Goal: Task Accomplishment & Management: Manage account settings

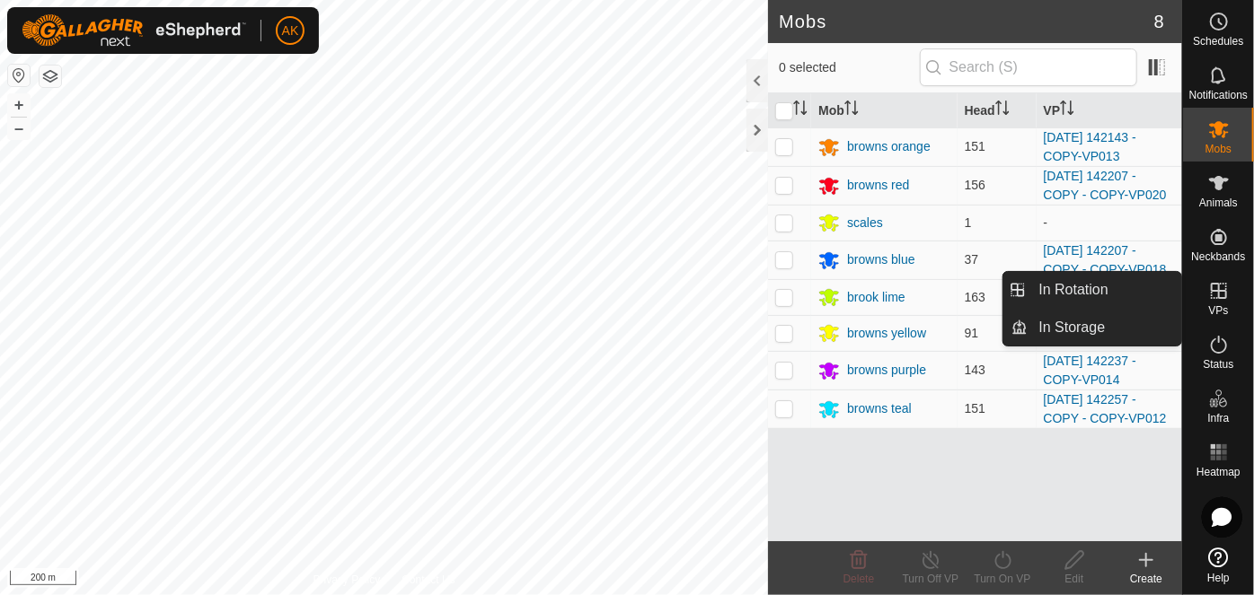
click at [1225, 287] on icon at bounding box center [1219, 291] width 16 height 16
drag, startPoint x: 1080, startPoint y: 286, endPoint x: 1072, endPoint y: 313, distance: 28.8
click at [1080, 286] on link "In Rotation" at bounding box center [1105, 290] width 154 height 36
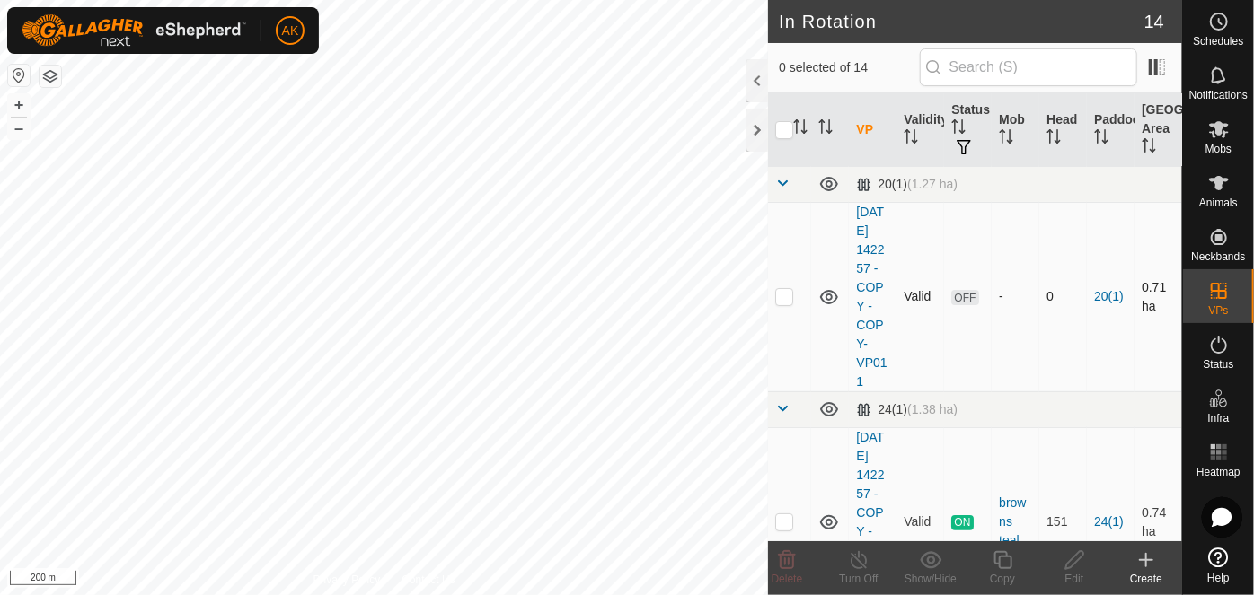
click at [781, 304] on p-checkbox at bounding box center [784, 296] width 18 height 14
checkbox input "true"
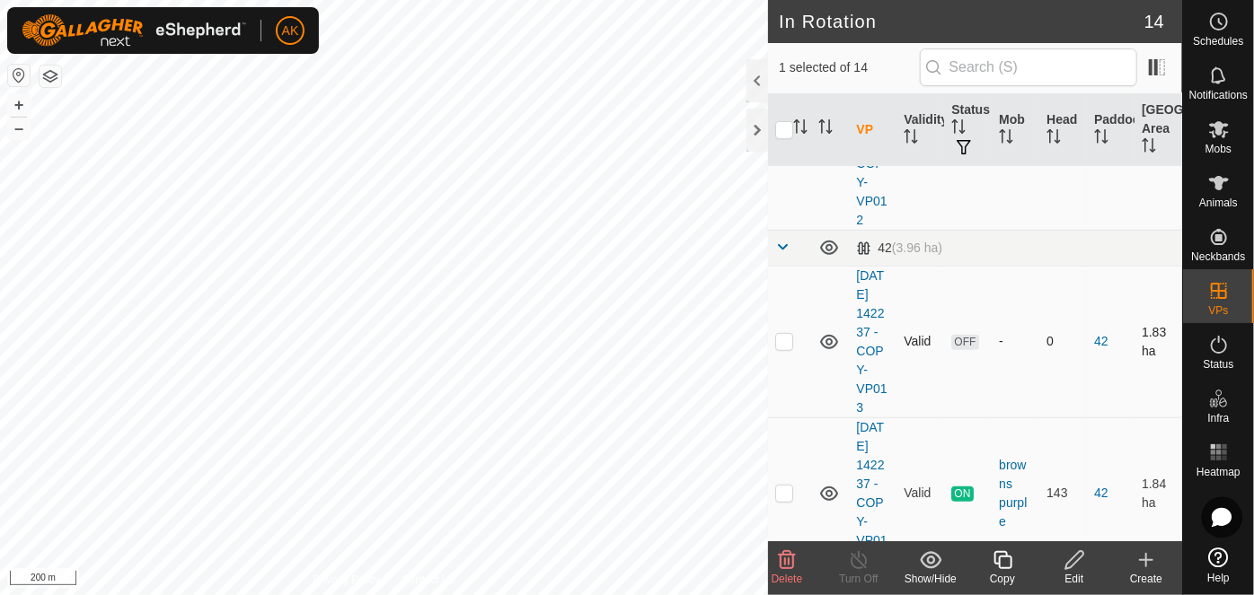
scroll to position [408, 0]
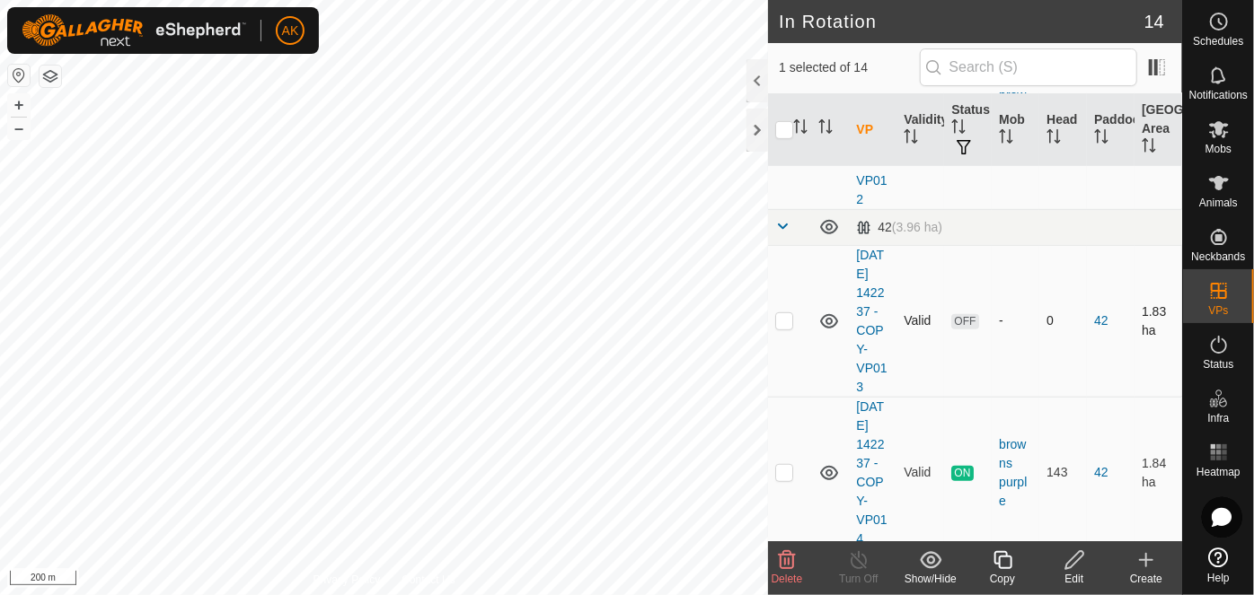
click at [789, 328] on p-checkbox at bounding box center [784, 320] width 18 height 14
checkbox input "true"
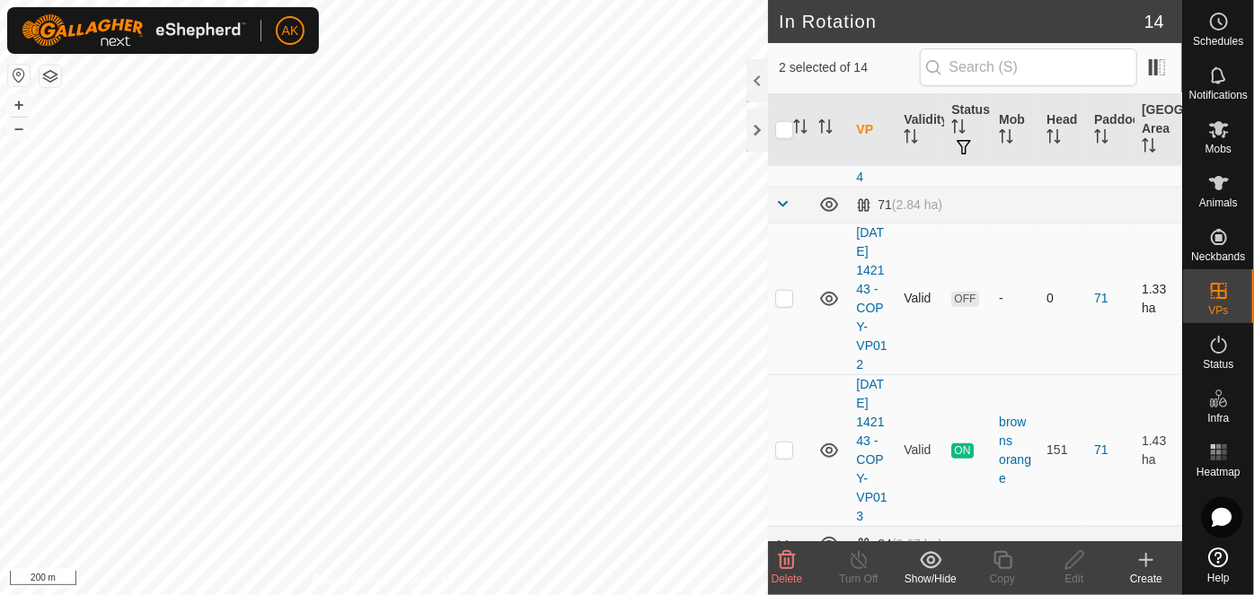
scroll to position [816, 0]
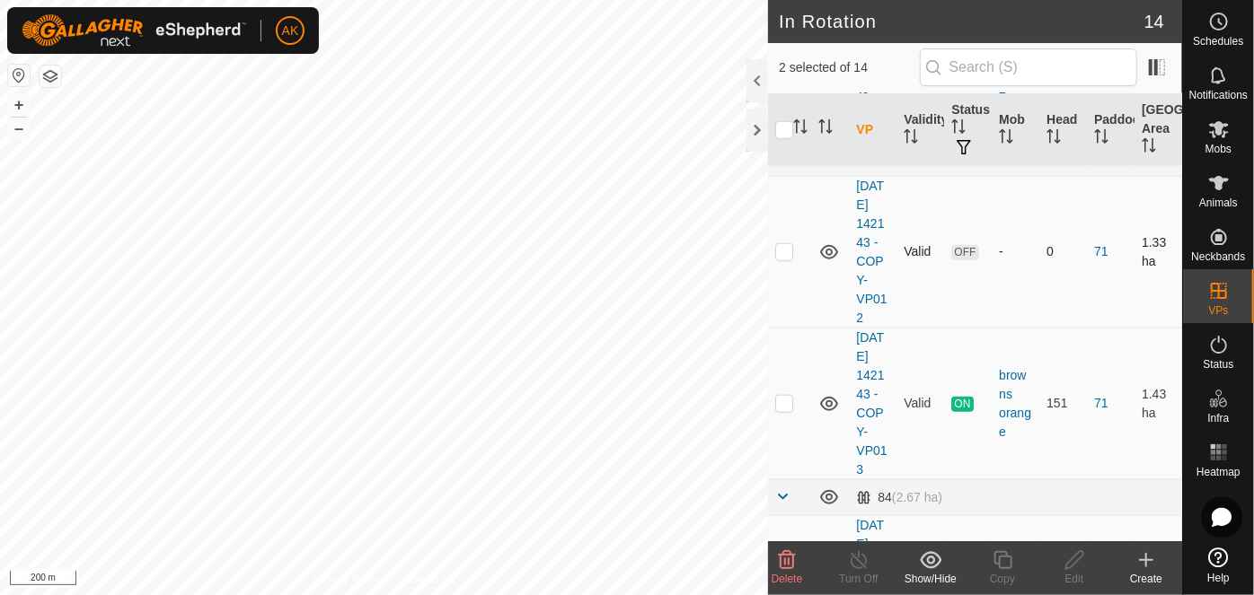
click at [785, 259] on p-checkbox at bounding box center [784, 251] width 18 height 14
checkbox input "true"
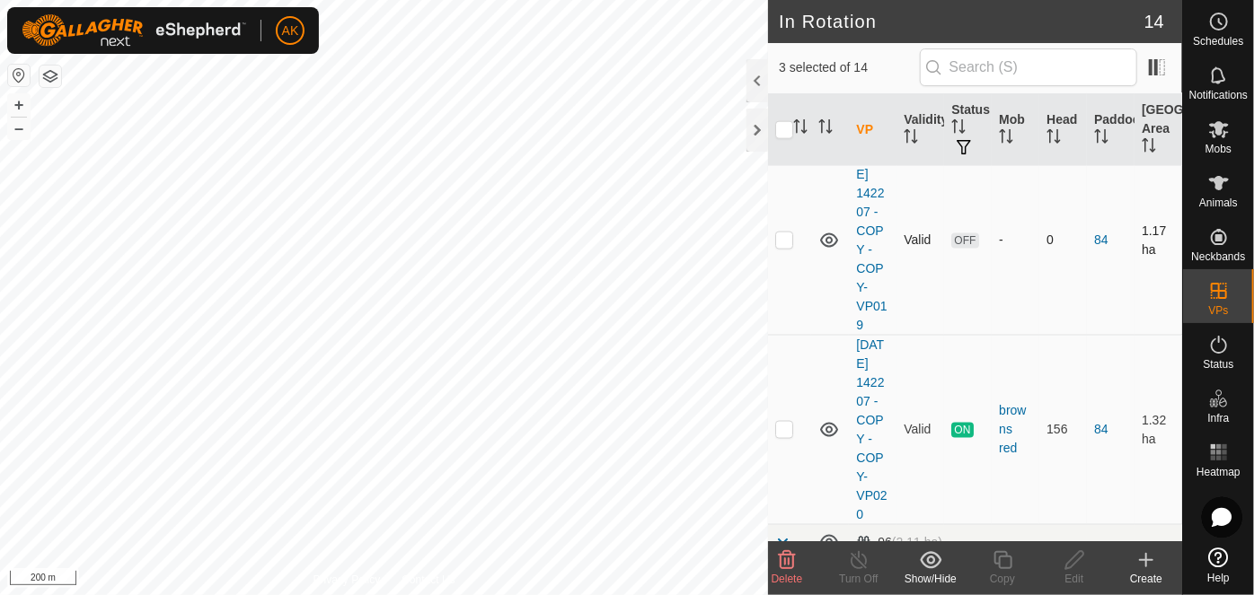
scroll to position [1224, 0]
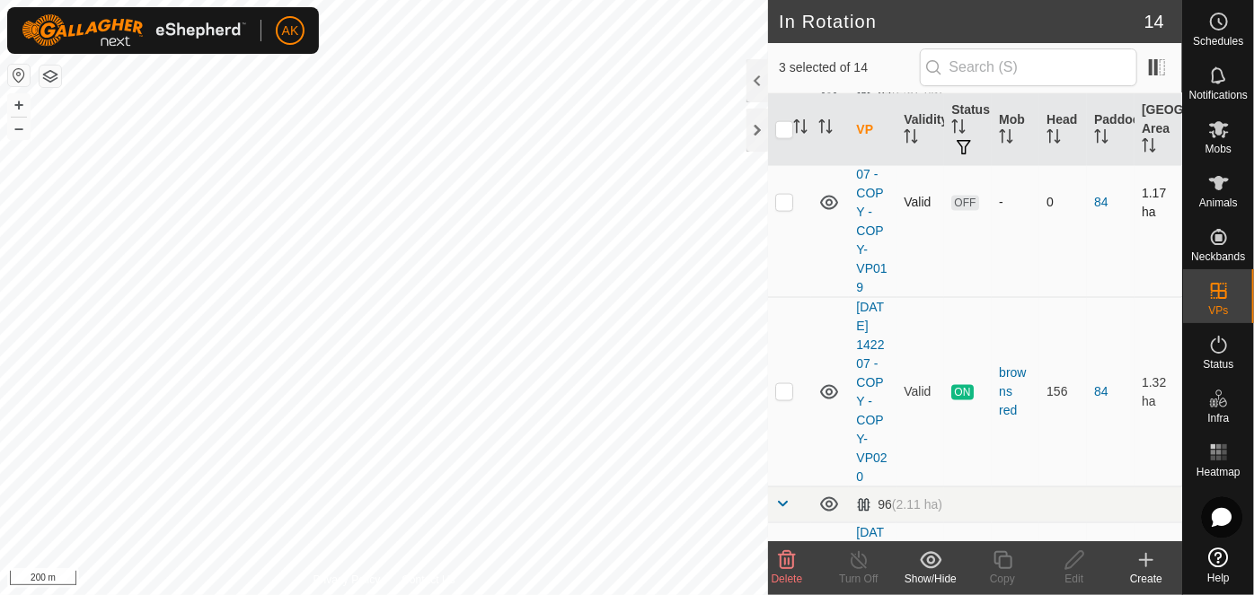
click at [783, 209] on p-checkbox at bounding box center [784, 202] width 18 height 14
checkbox input "true"
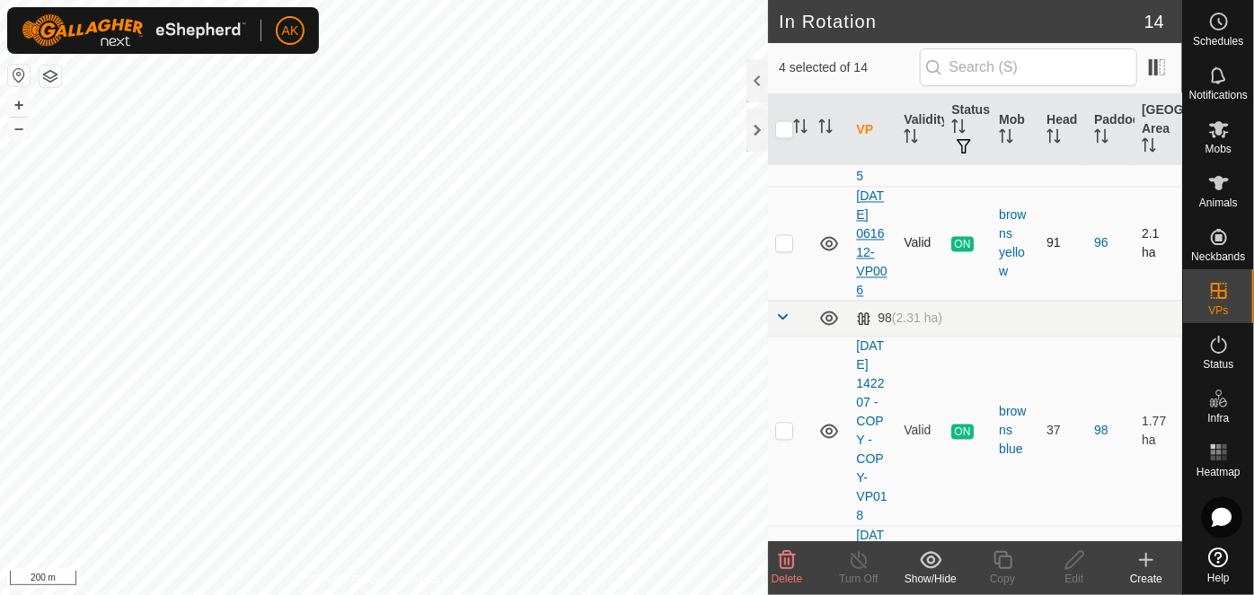
scroll to position [1715, 0]
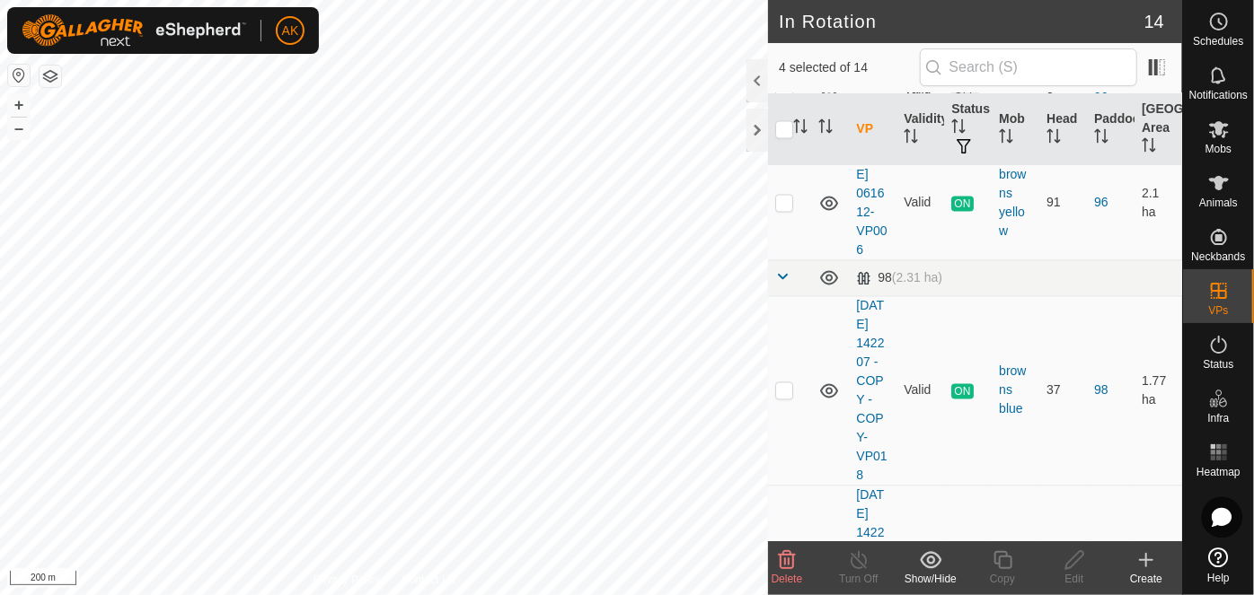
click at [781, 146] on td at bounding box center [789, 89] width 43 height 114
checkbox input "true"
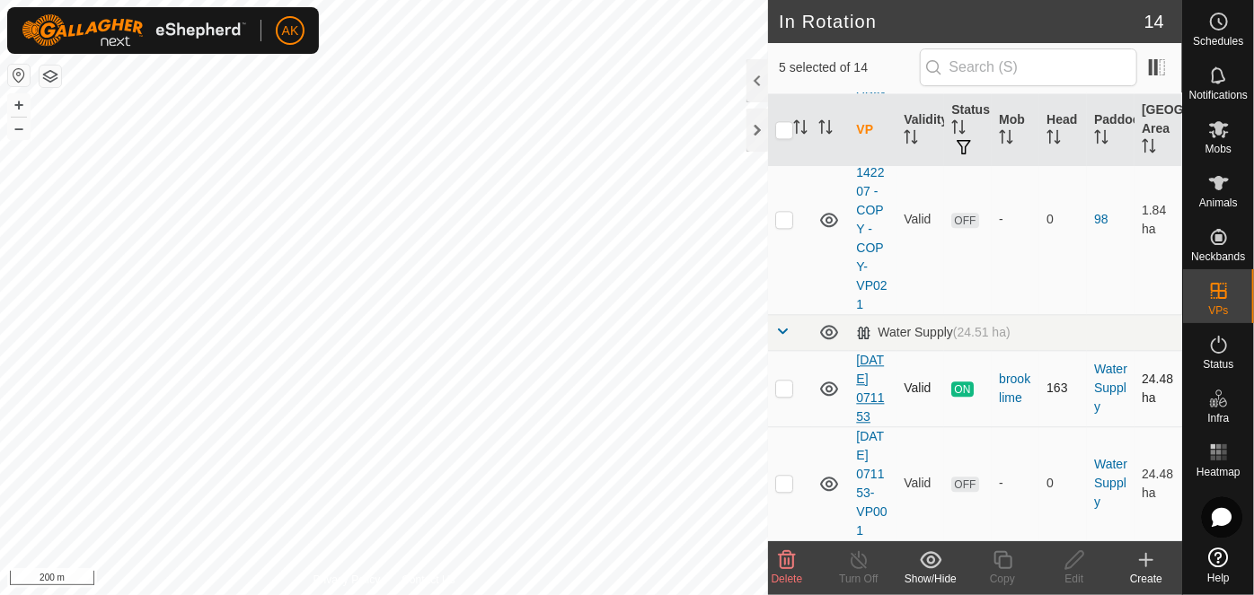
scroll to position [2335, 0]
click at [779, 476] on p-checkbox at bounding box center [784, 483] width 18 height 14
checkbox input "true"
click at [784, 553] on icon at bounding box center [787, 561] width 22 height 22
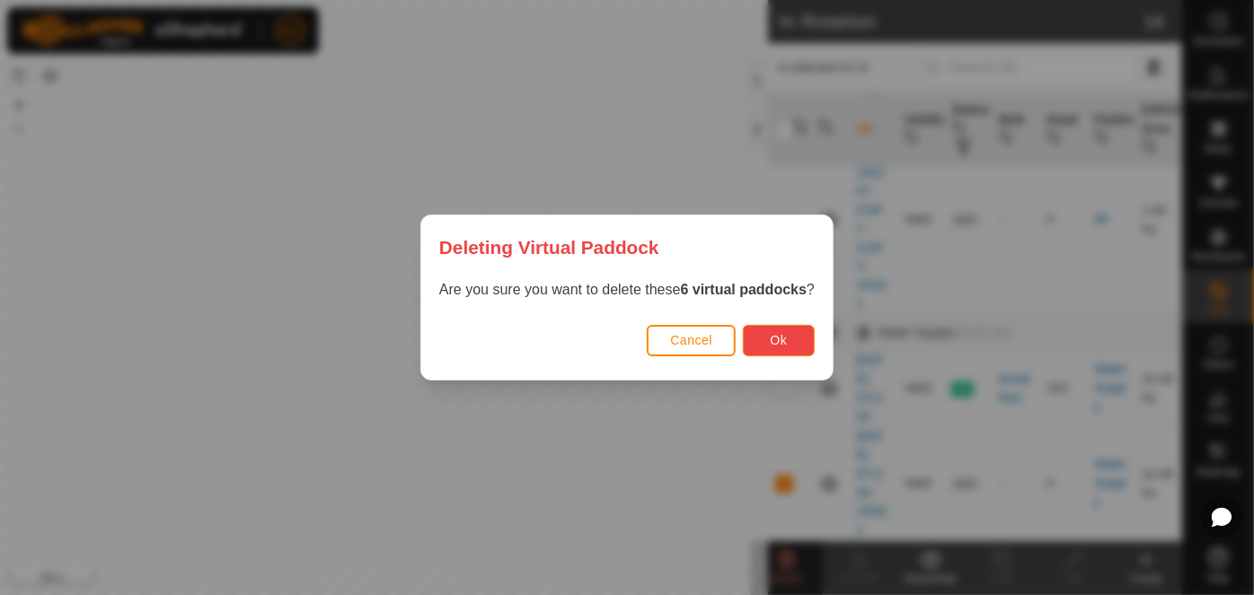
click at [778, 347] on span "Ok" at bounding box center [779, 340] width 17 height 14
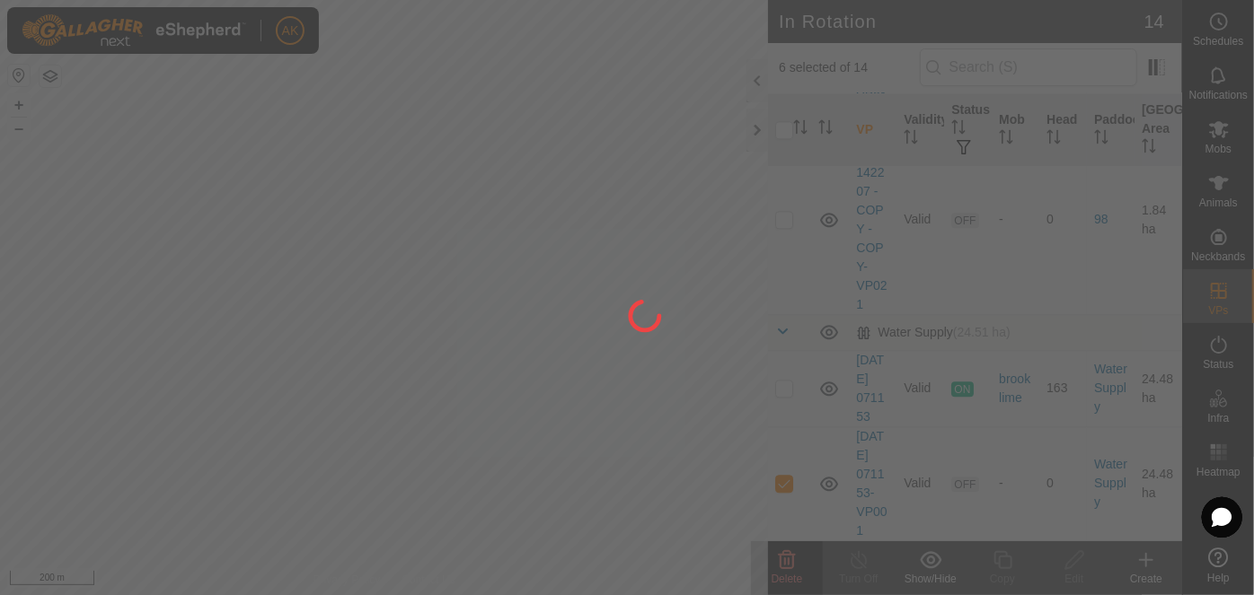
checkbox input "false"
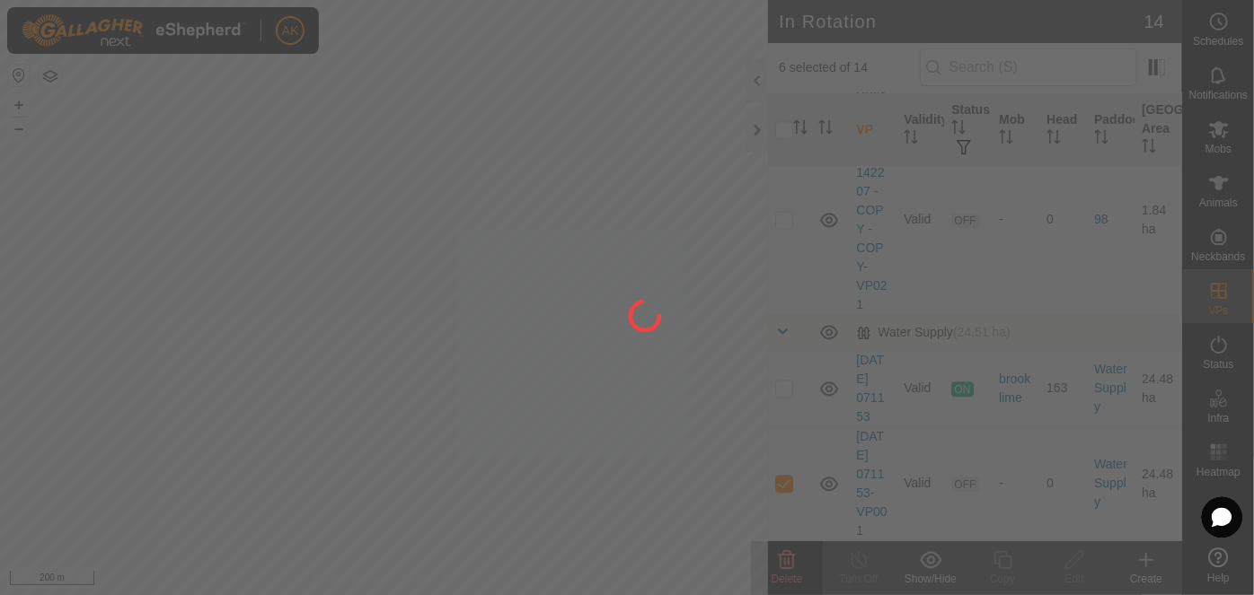
checkbox input "false"
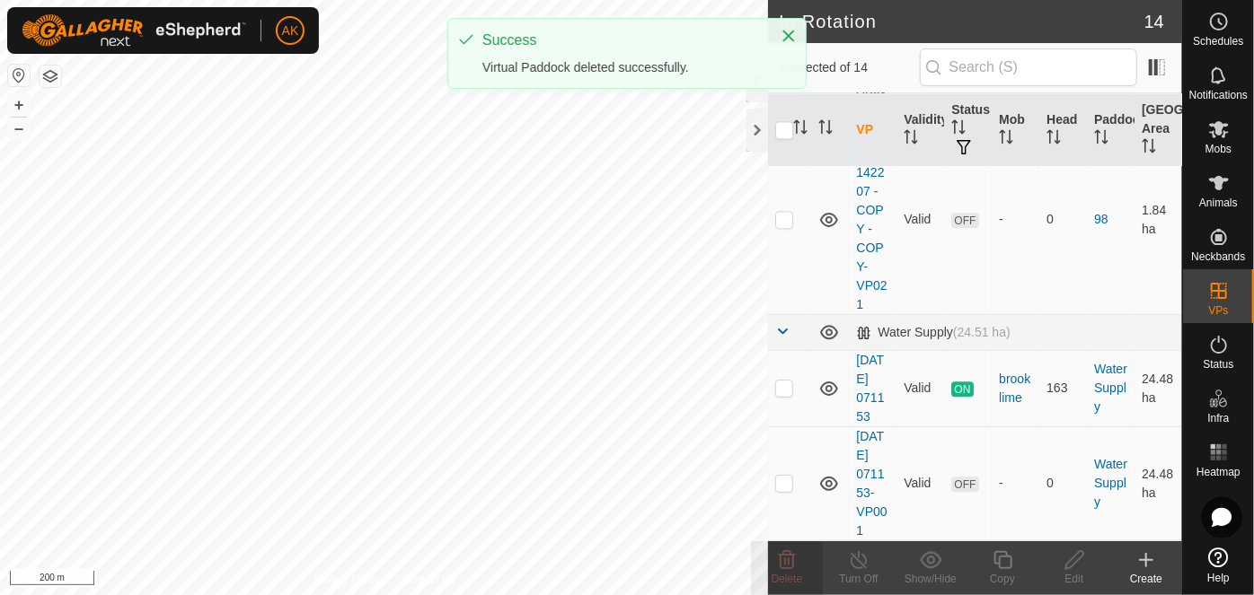
scroll to position [0, 0]
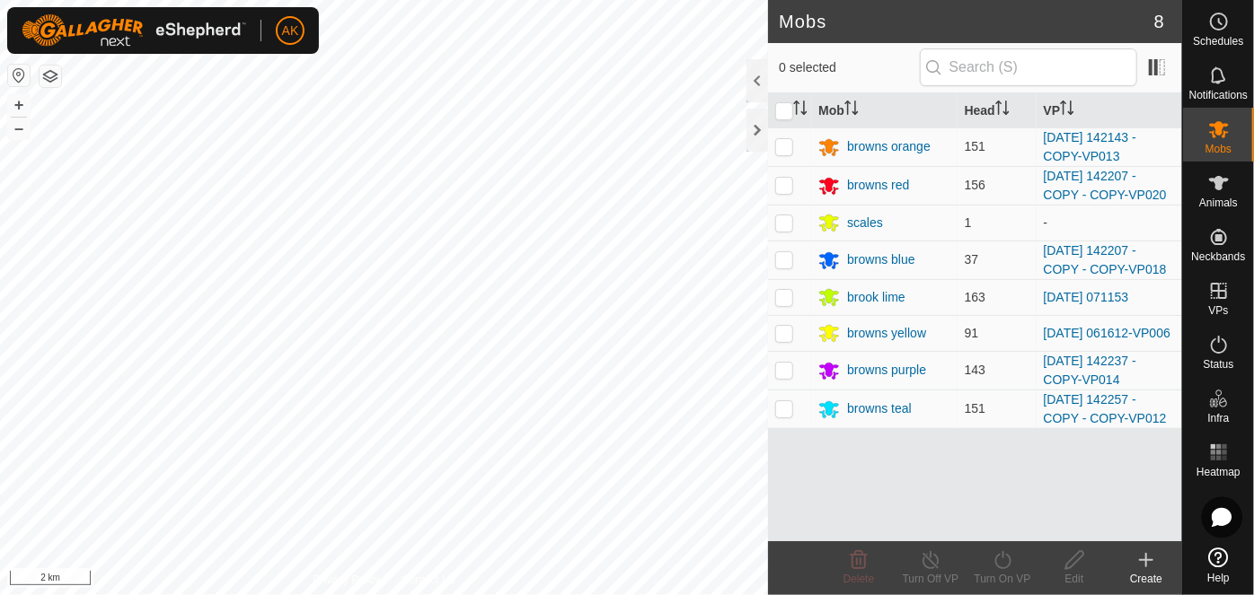
click at [50, 84] on button "button" at bounding box center [51, 77] width 22 height 22
